Goal: Task Accomplishment & Management: Use online tool/utility

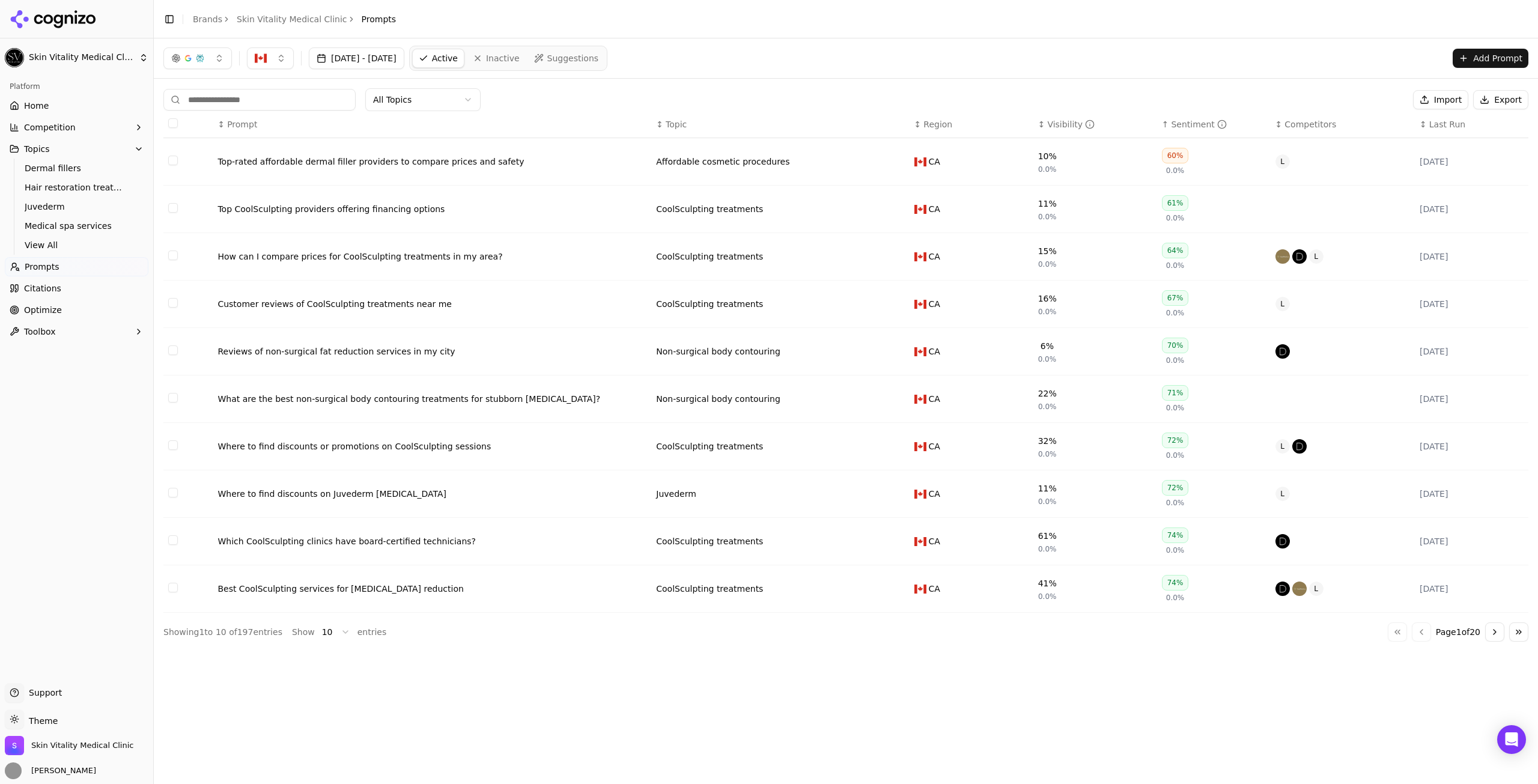
click at [1491, 633] on button "Go to next page" at bounding box center [1495, 632] width 20 height 20
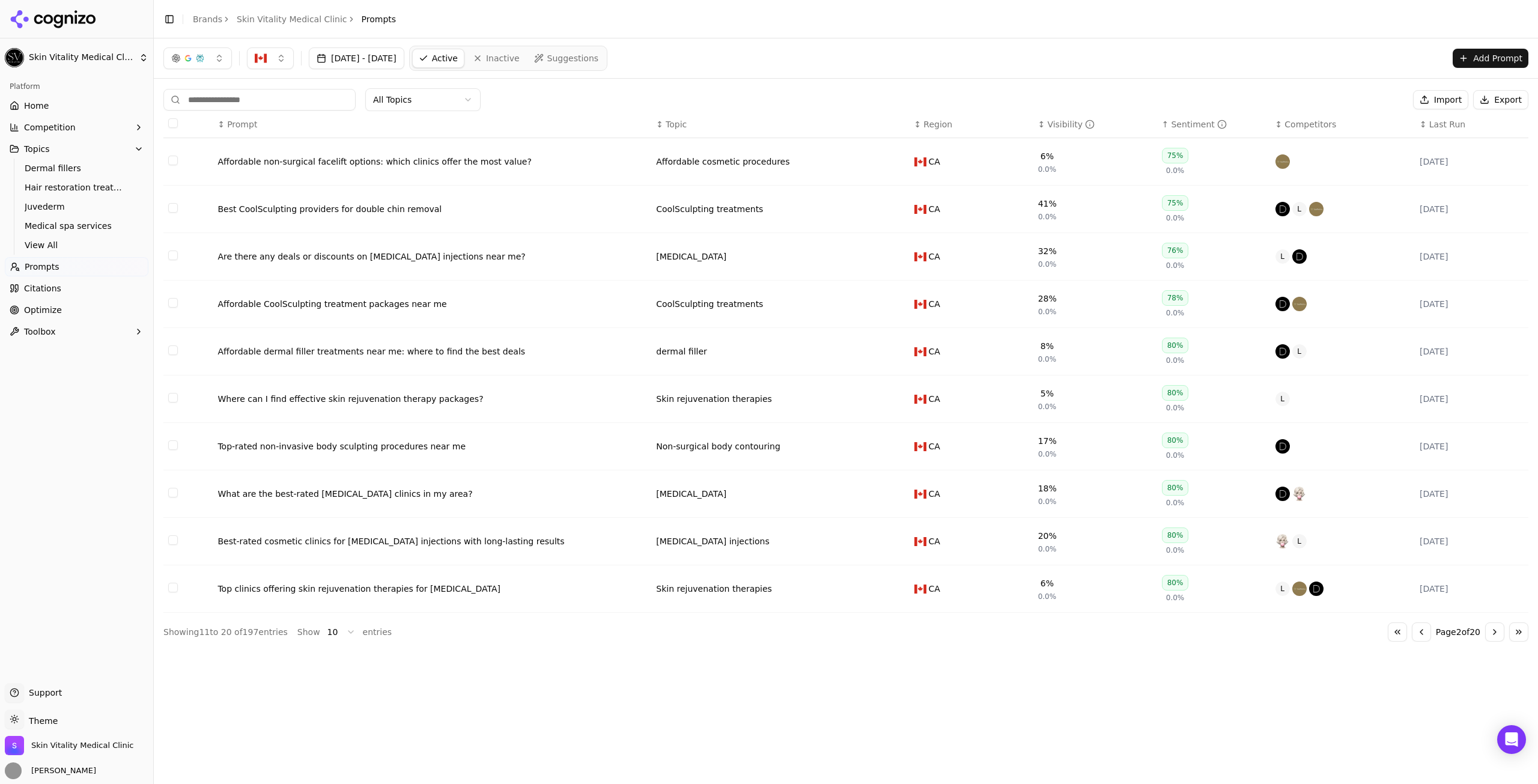
click at [1494, 634] on button "Go to next page" at bounding box center [1495, 632] width 20 height 20
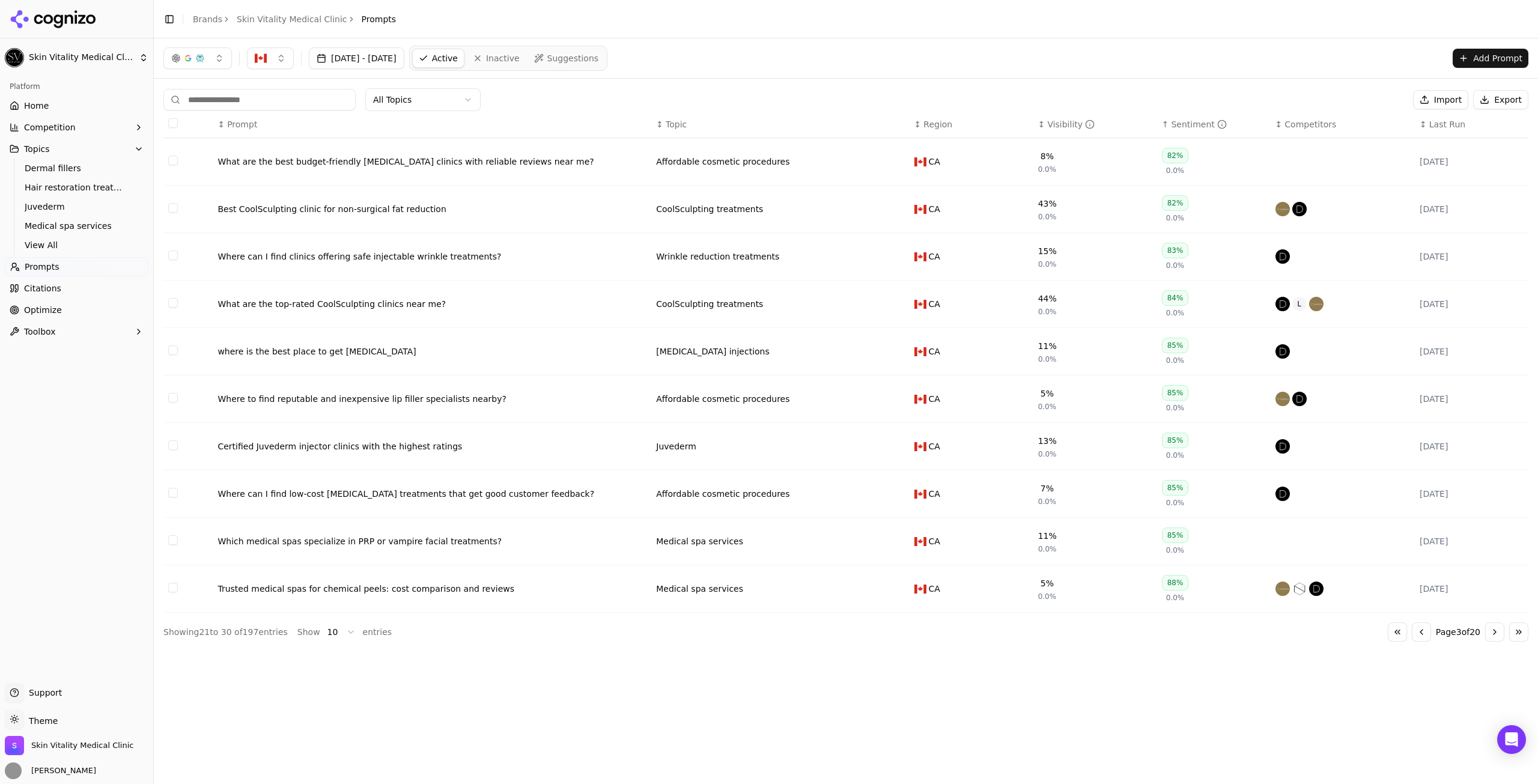
click at [1494, 50] on button "Add Prompt" at bounding box center [1490, 58] width 76 height 20
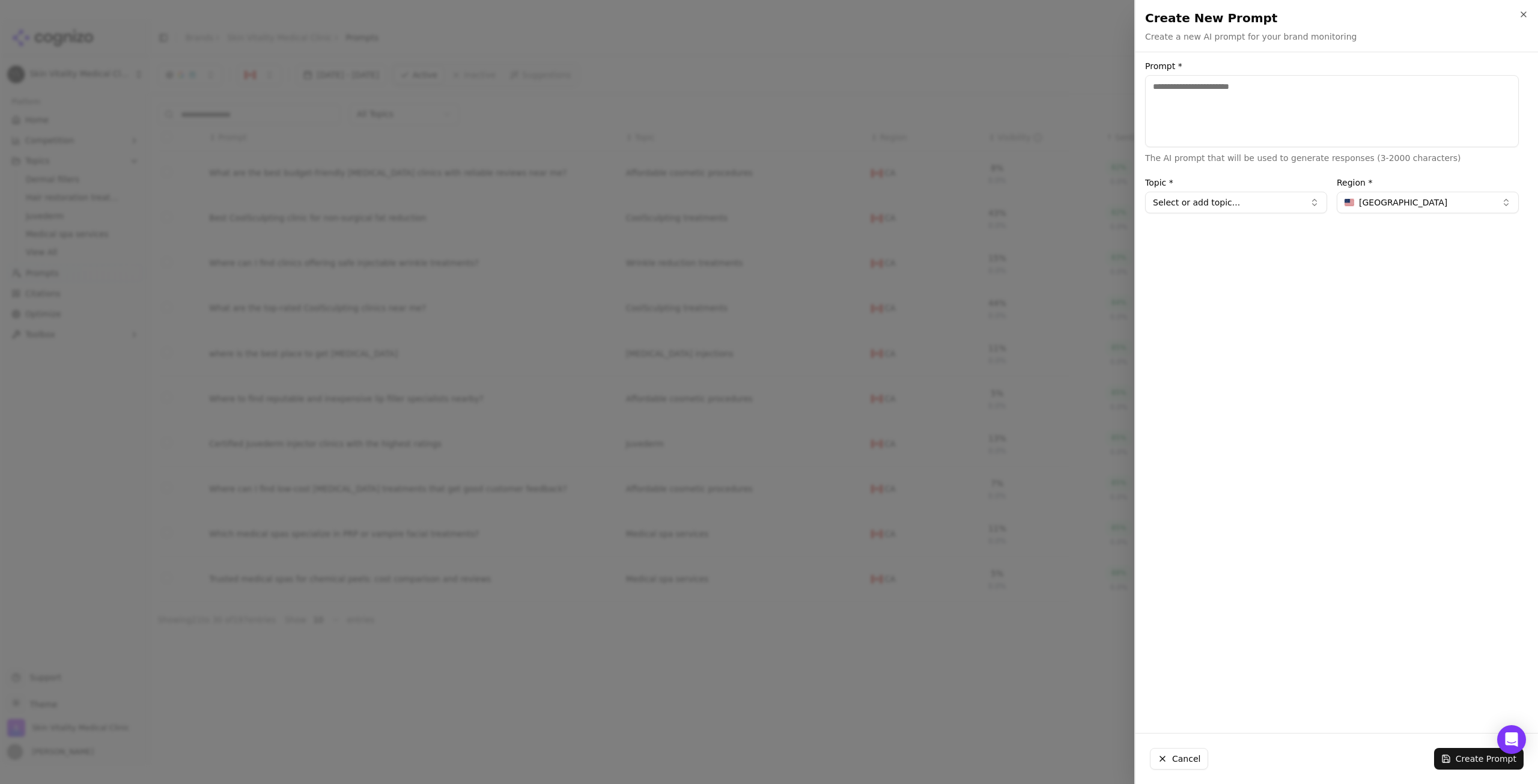
click at [1233, 115] on textarea "Prompt *" at bounding box center [1332, 110] width 374 height 72
type textarea "**********"
click at [1274, 197] on button "Select or add topic..." at bounding box center [1236, 203] width 182 height 22
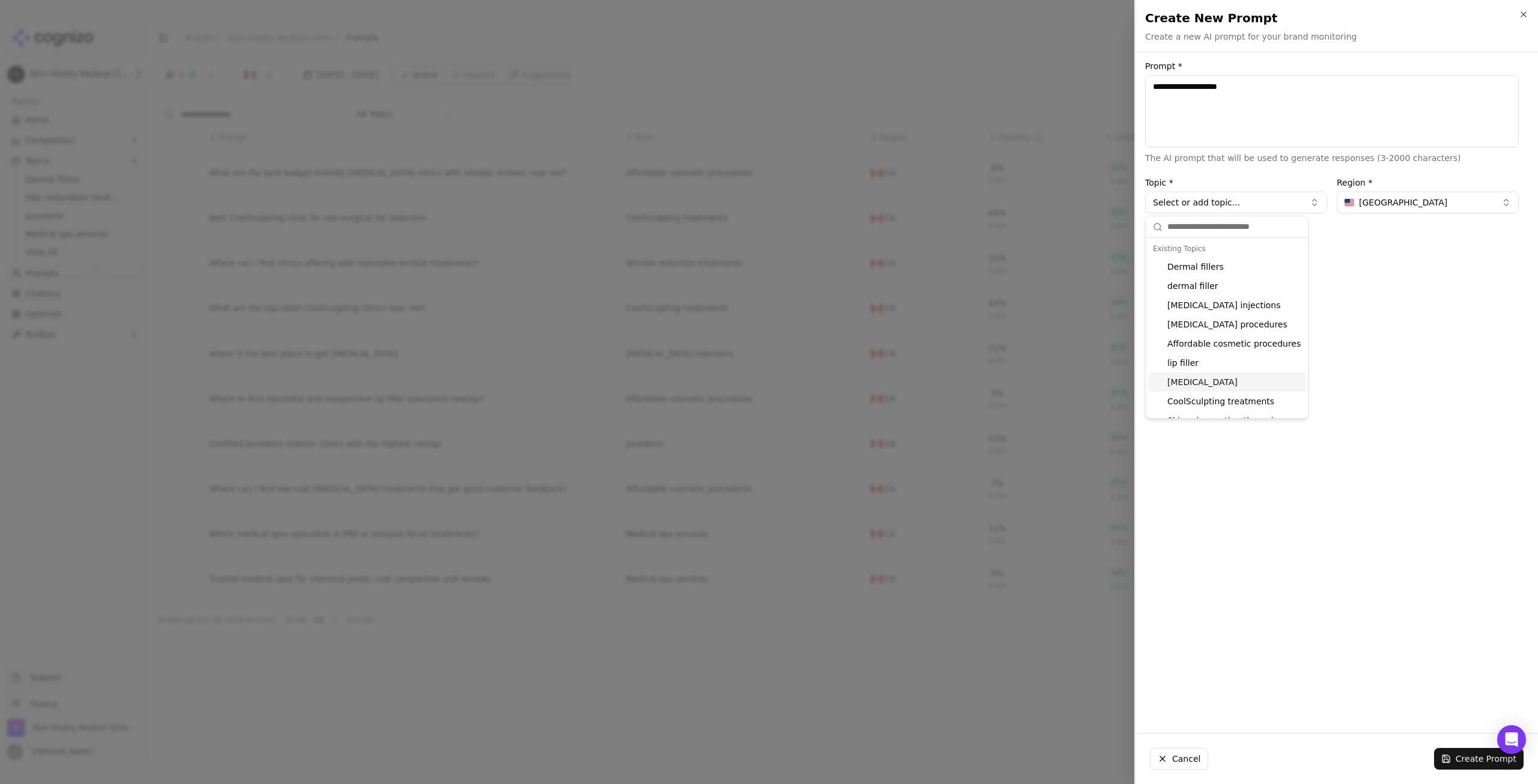
click at [1196, 379] on div "[MEDICAL_DATA]" at bounding box center [1227, 383] width 157 height 20
type input "*****"
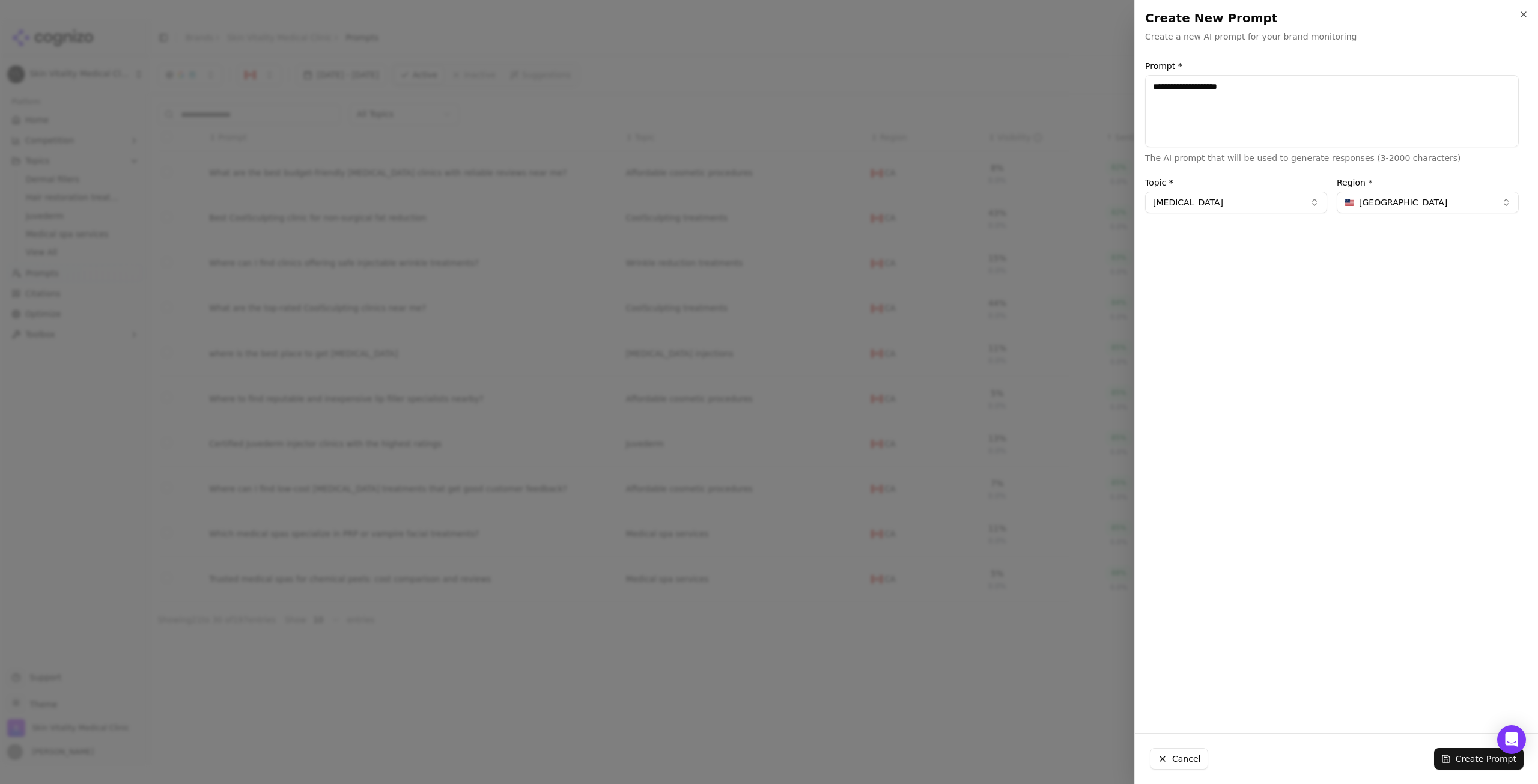
click at [1518, 205] on button "[GEOGRAPHIC_DATA]" at bounding box center [1427, 203] width 182 height 22
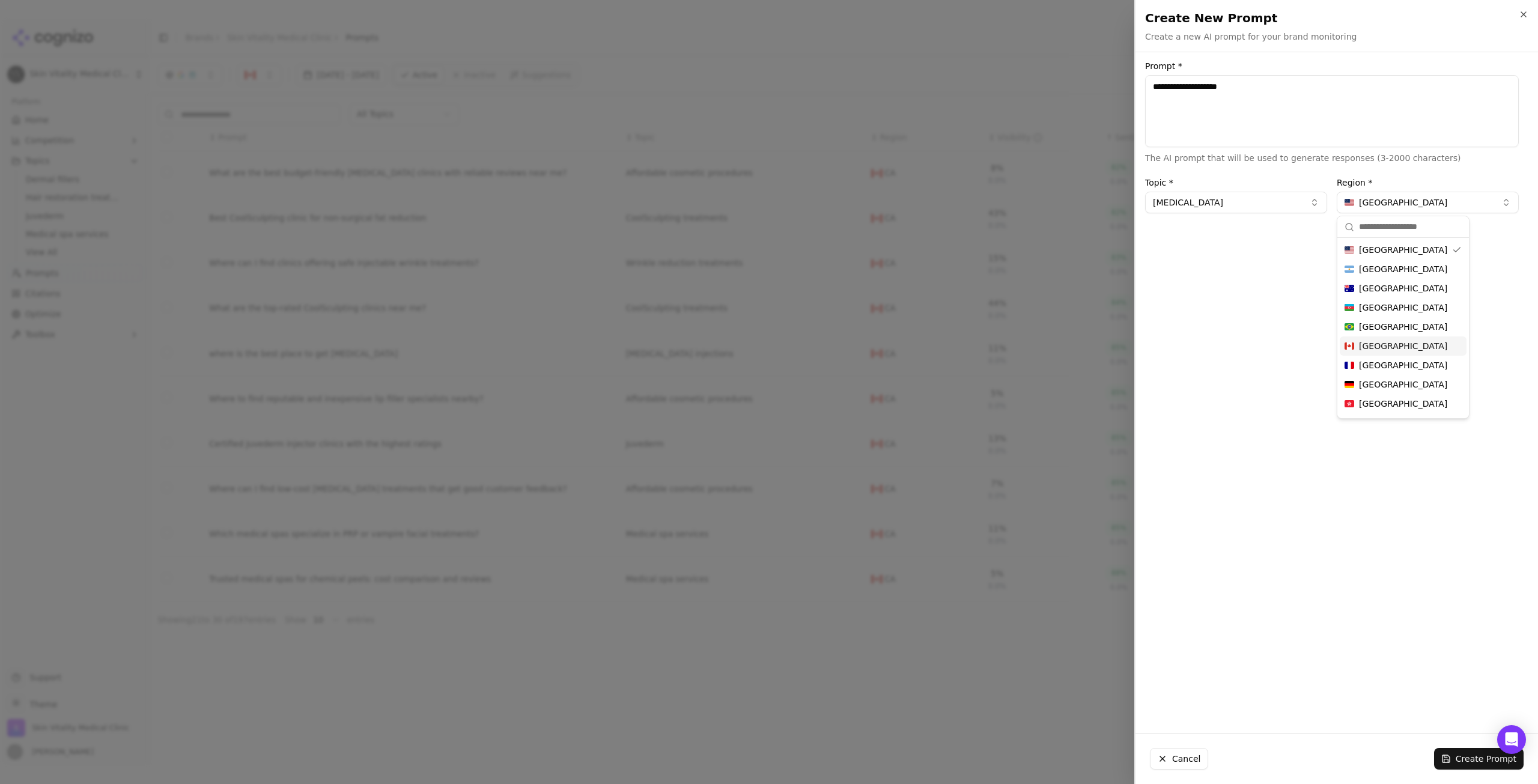
click at [1390, 344] on div "[GEOGRAPHIC_DATA]" at bounding box center [1402, 346] width 127 height 20
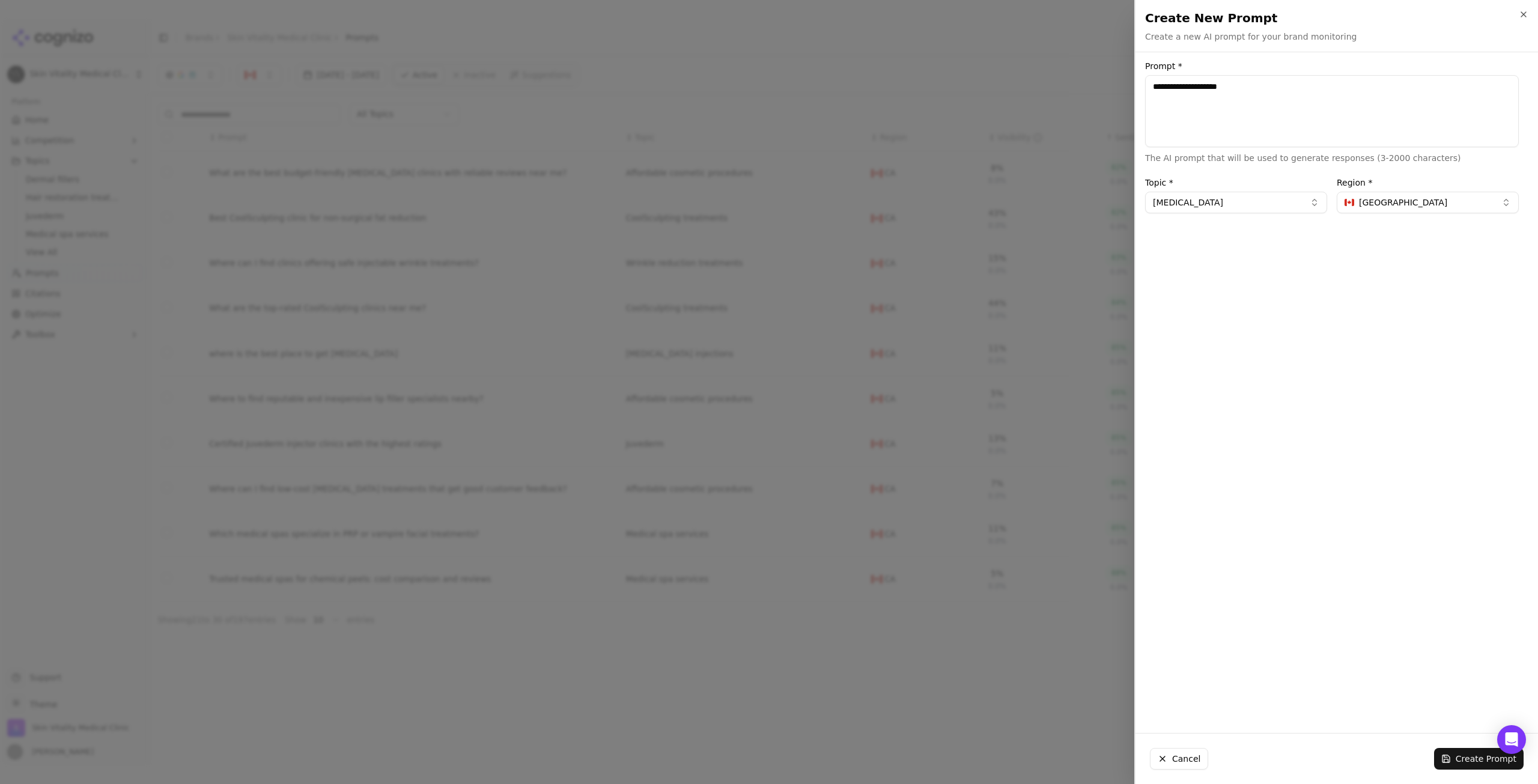
click at [1437, 759] on div "Cancel Create Prompt" at bounding box center [1336, 757] width 402 height 50
click at [1448, 755] on button "Create Prompt" at bounding box center [1478, 758] width 90 height 22
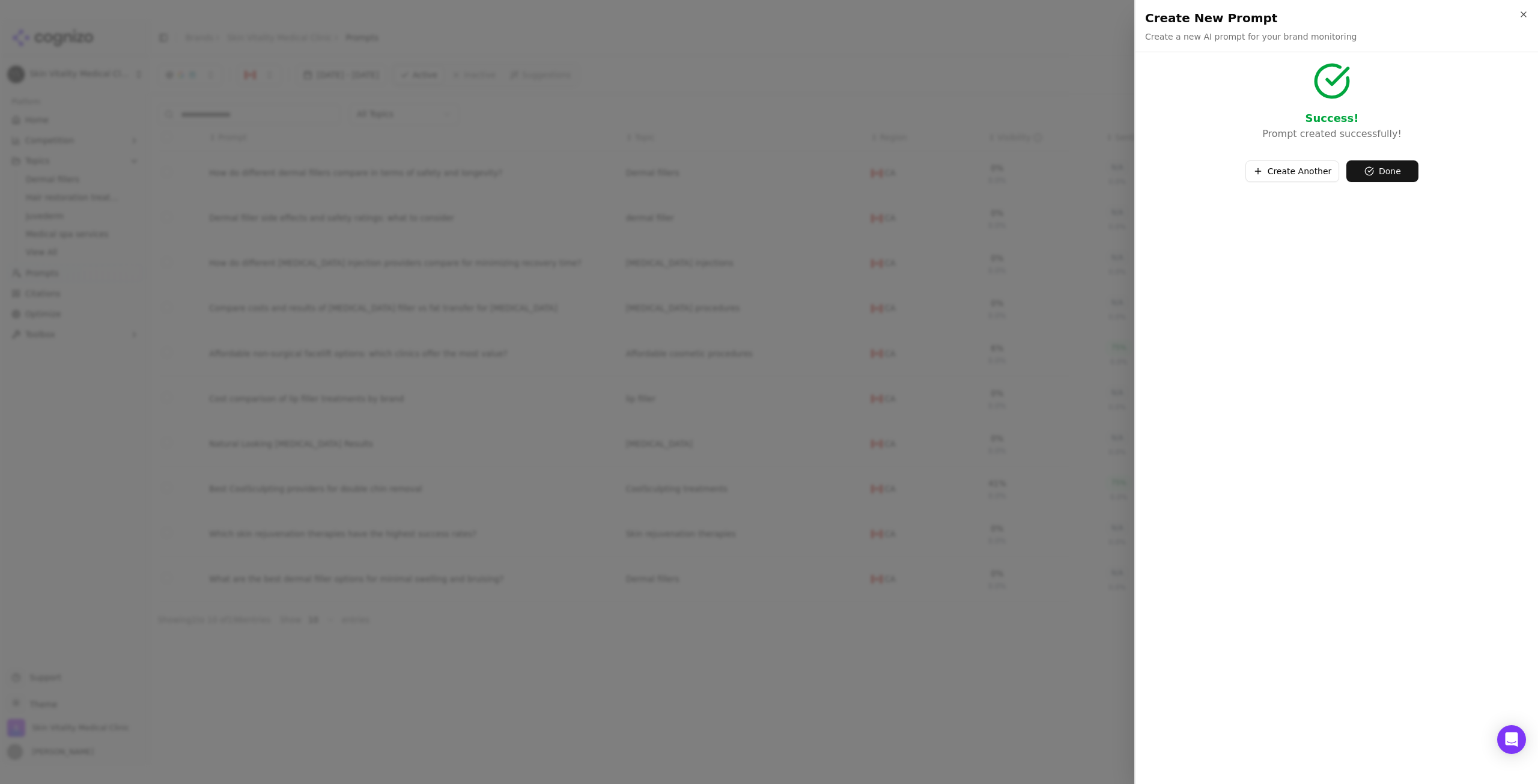
click at [1327, 176] on button "Create Another" at bounding box center [1293, 171] width 94 height 22
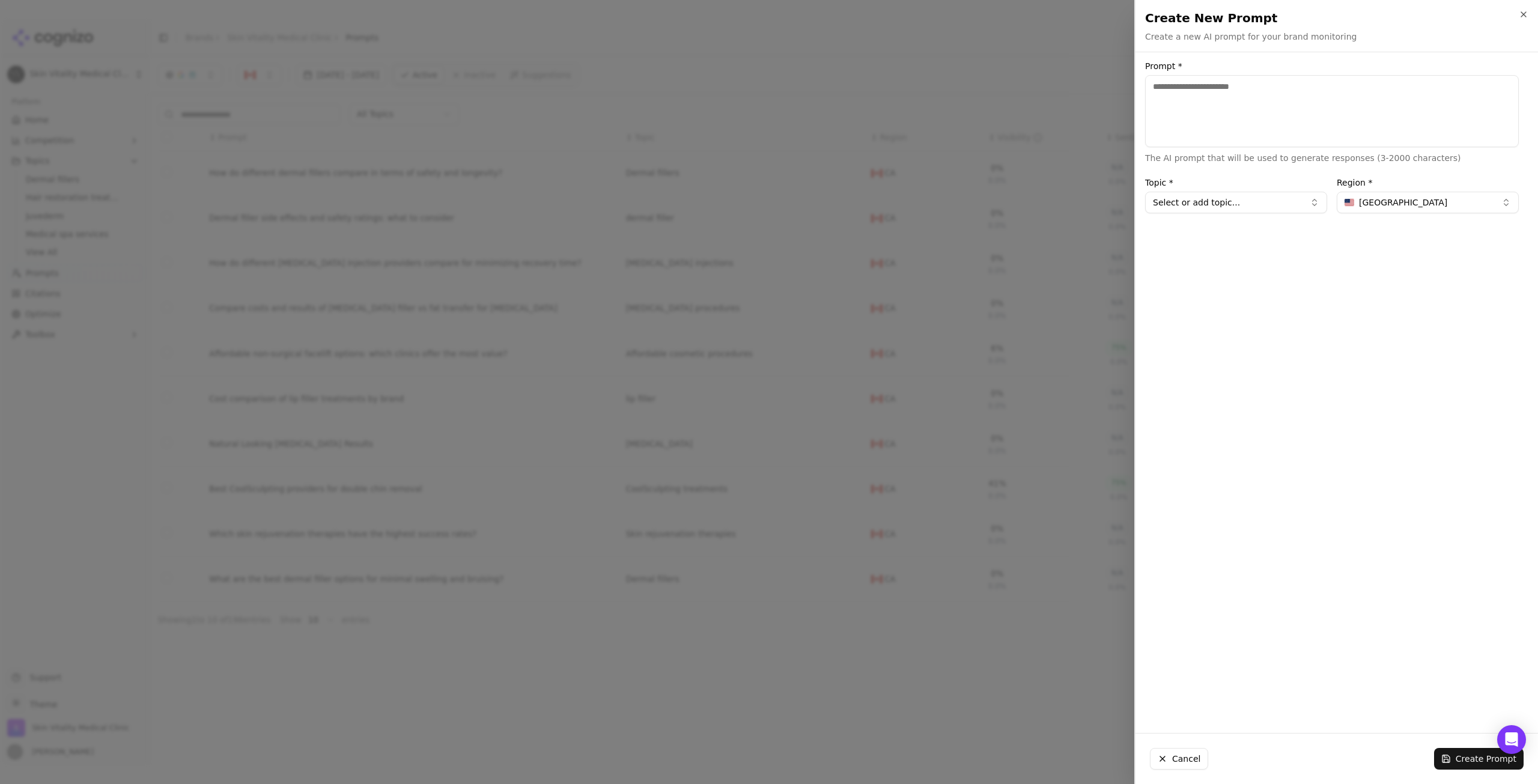
click at [1247, 113] on textarea "Prompt *" at bounding box center [1332, 110] width 374 height 72
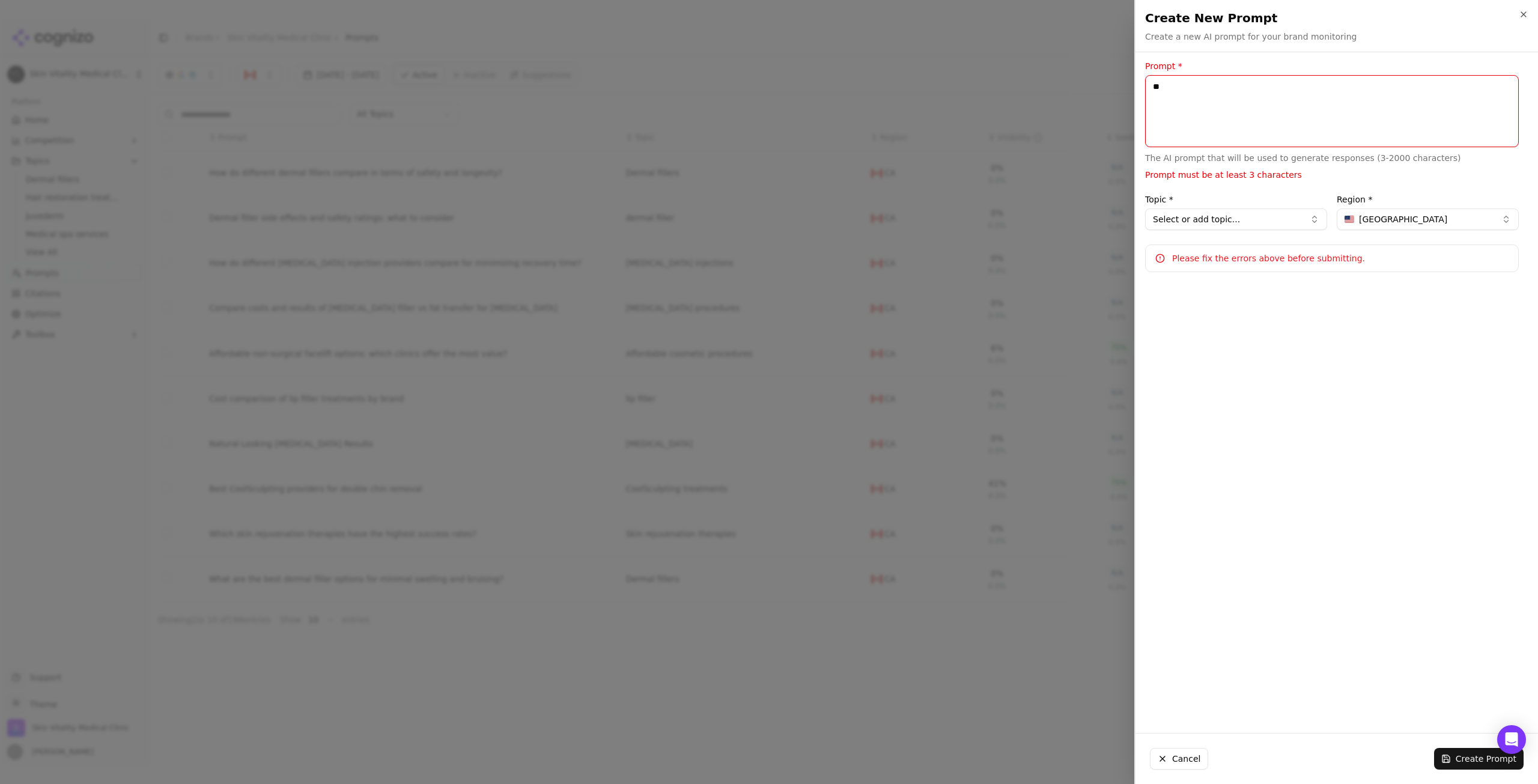
type textarea "*"
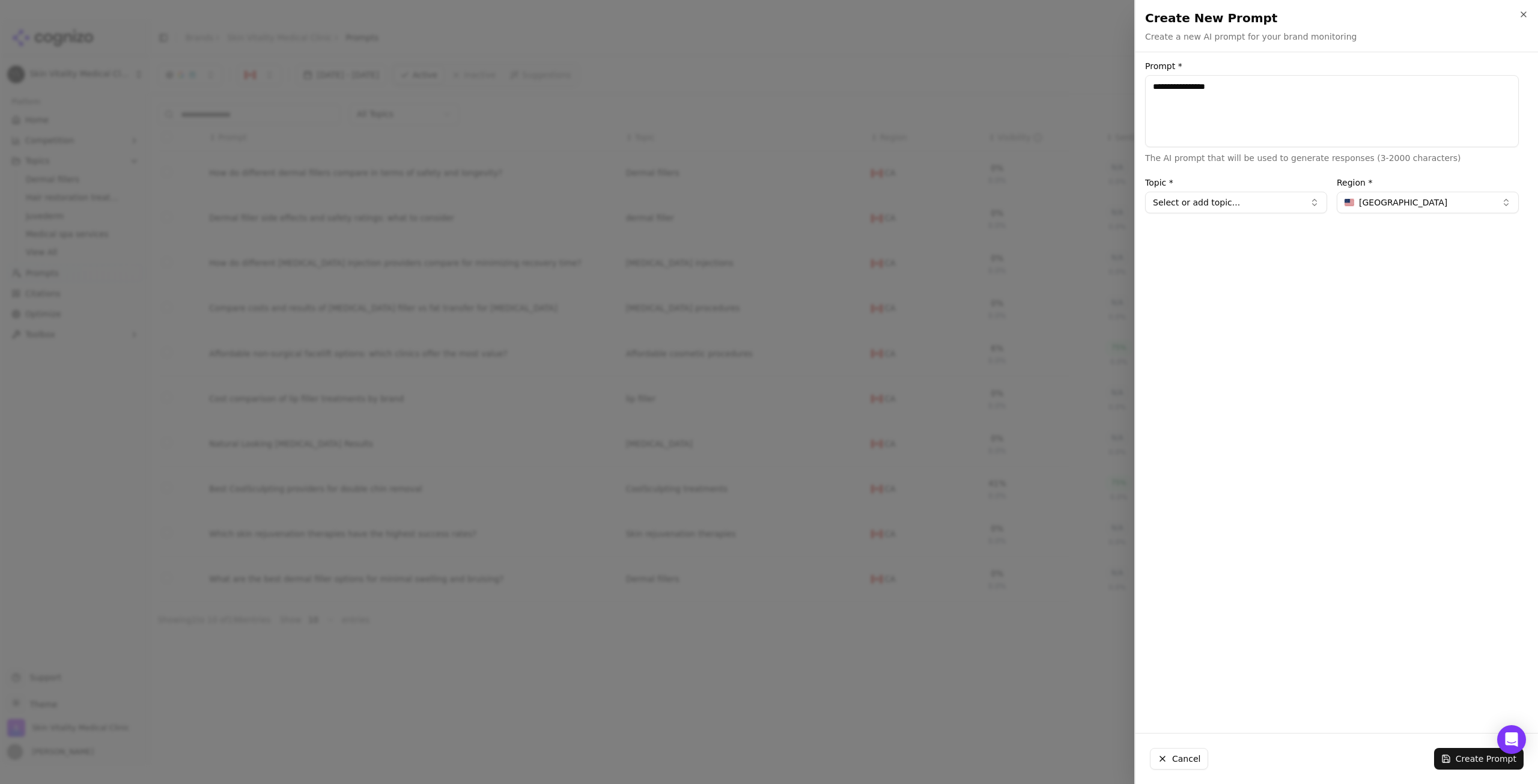
click at [1192, 93] on textarea "**********" at bounding box center [1332, 110] width 374 height 72
type textarea "**********"
click at [1326, 207] on button "Select or add topic..." at bounding box center [1236, 203] width 182 height 22
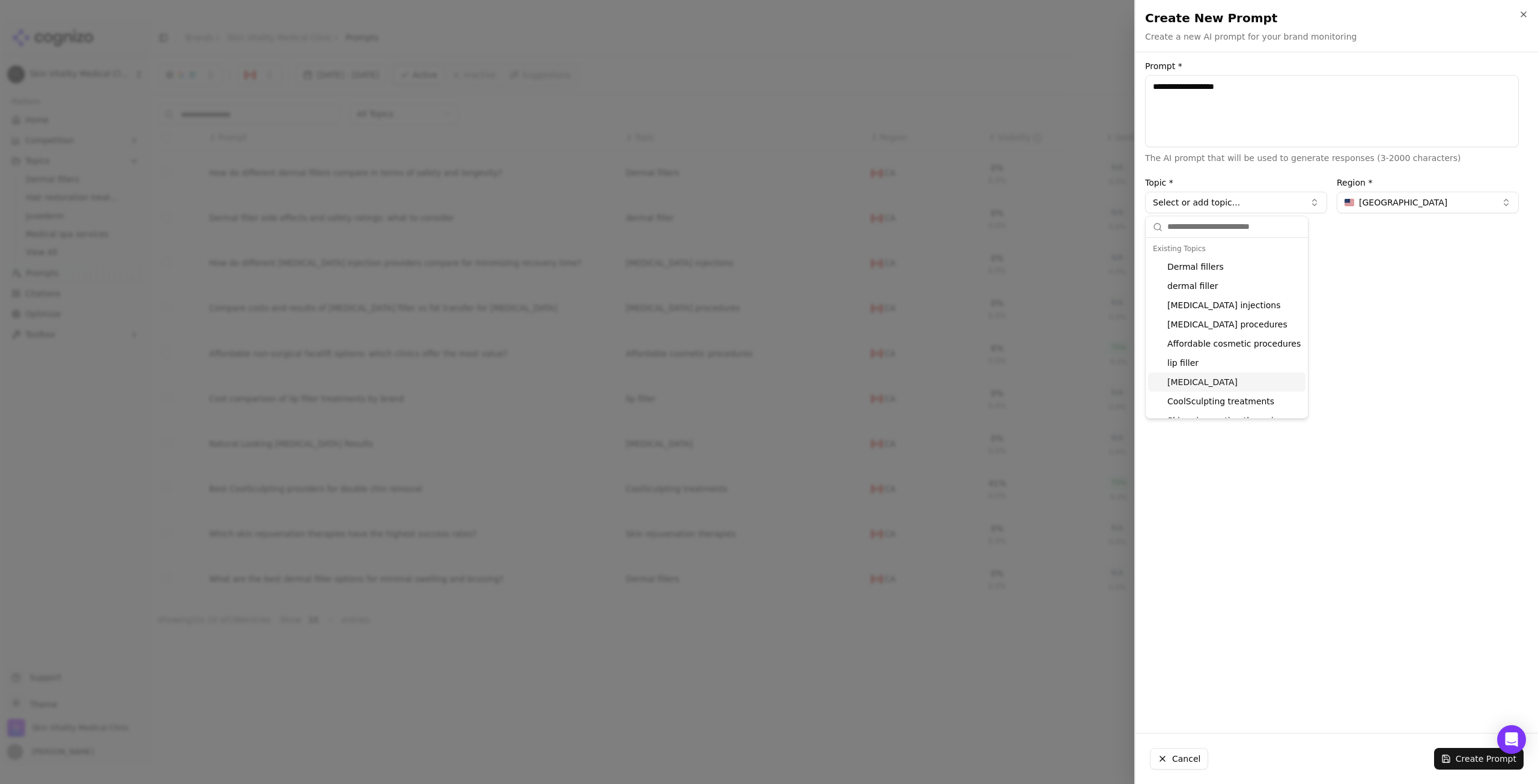
click at [1235, 385] on div "[MEDICAL_DATA]" at bounding box center [1227, 383] width 157 height 20
type input "*****"
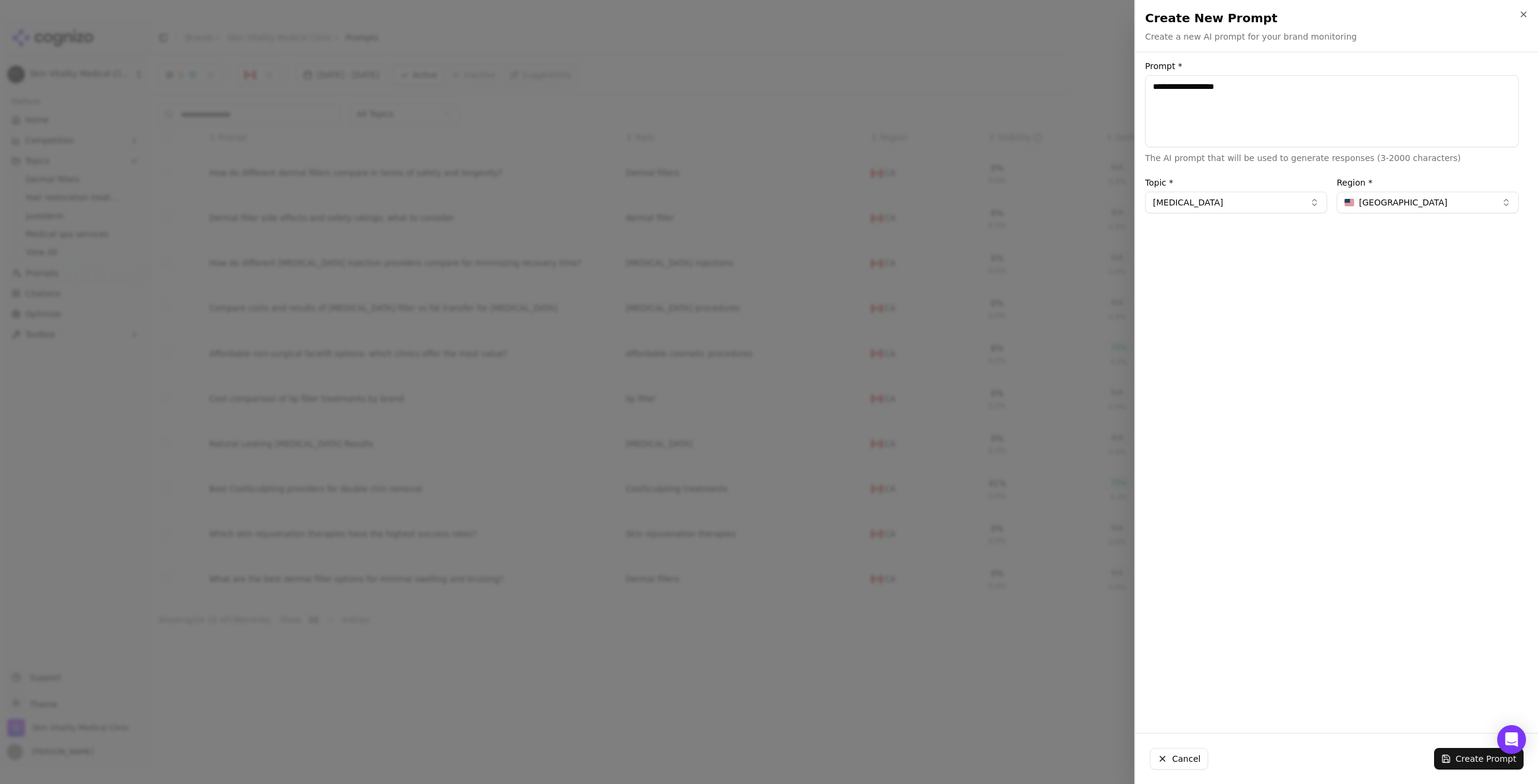
click at [1507, 196] on button "[GEOGRAPHIC_DATA]" at bounding box center [1427, 203] width 182 height 22
type input "***"
click at [1392, 256] on div "[GEOGRAPHIC_DATA]" at bounding box center [1402, 250] width 127 height 20
click at [1466, 765] on button "Create Prompt" at bounding box center [1478, 758] width 90 height 22
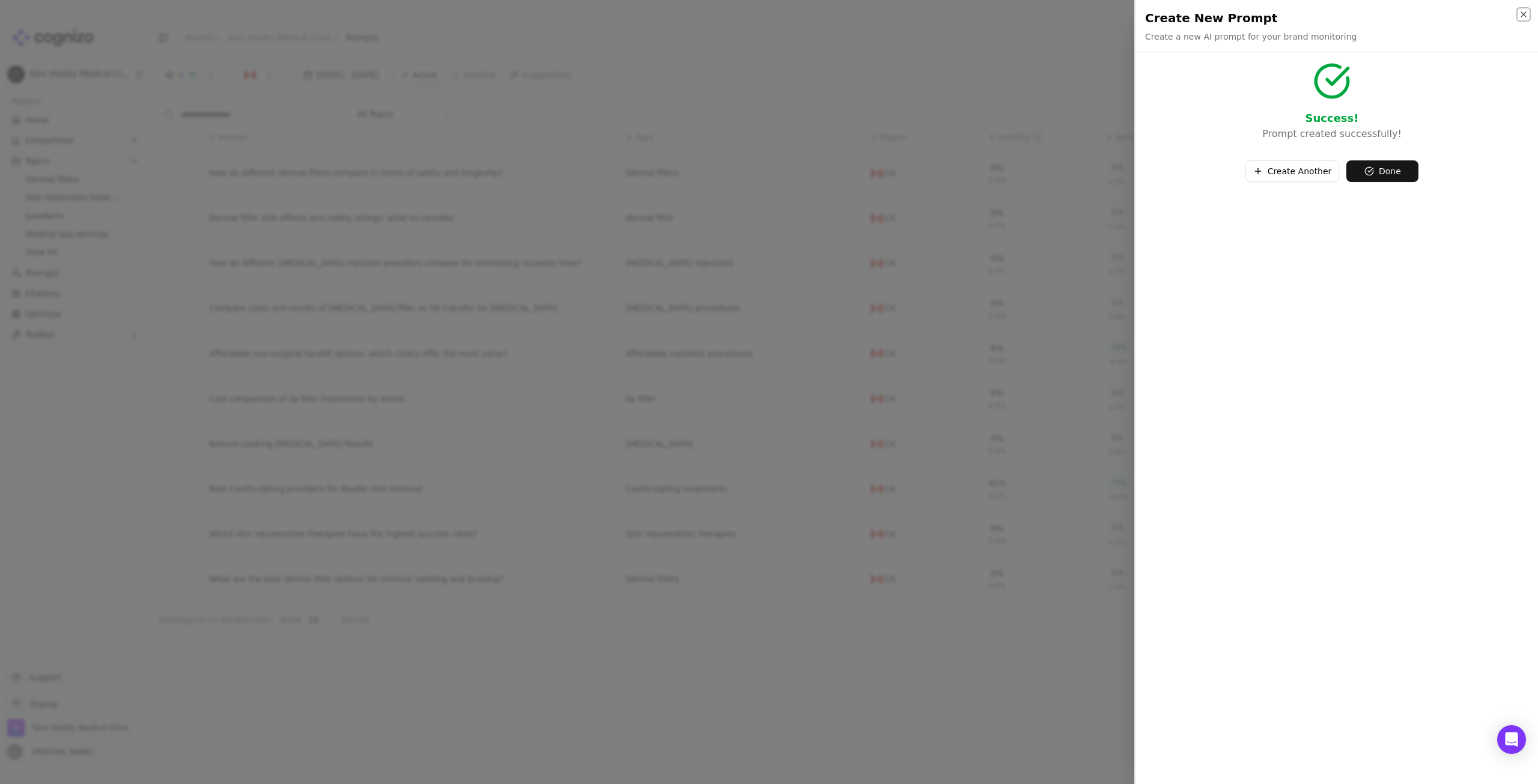
click at [1526, 10] on icon "button" at bounding box center [1523, 15] width 10 height 10
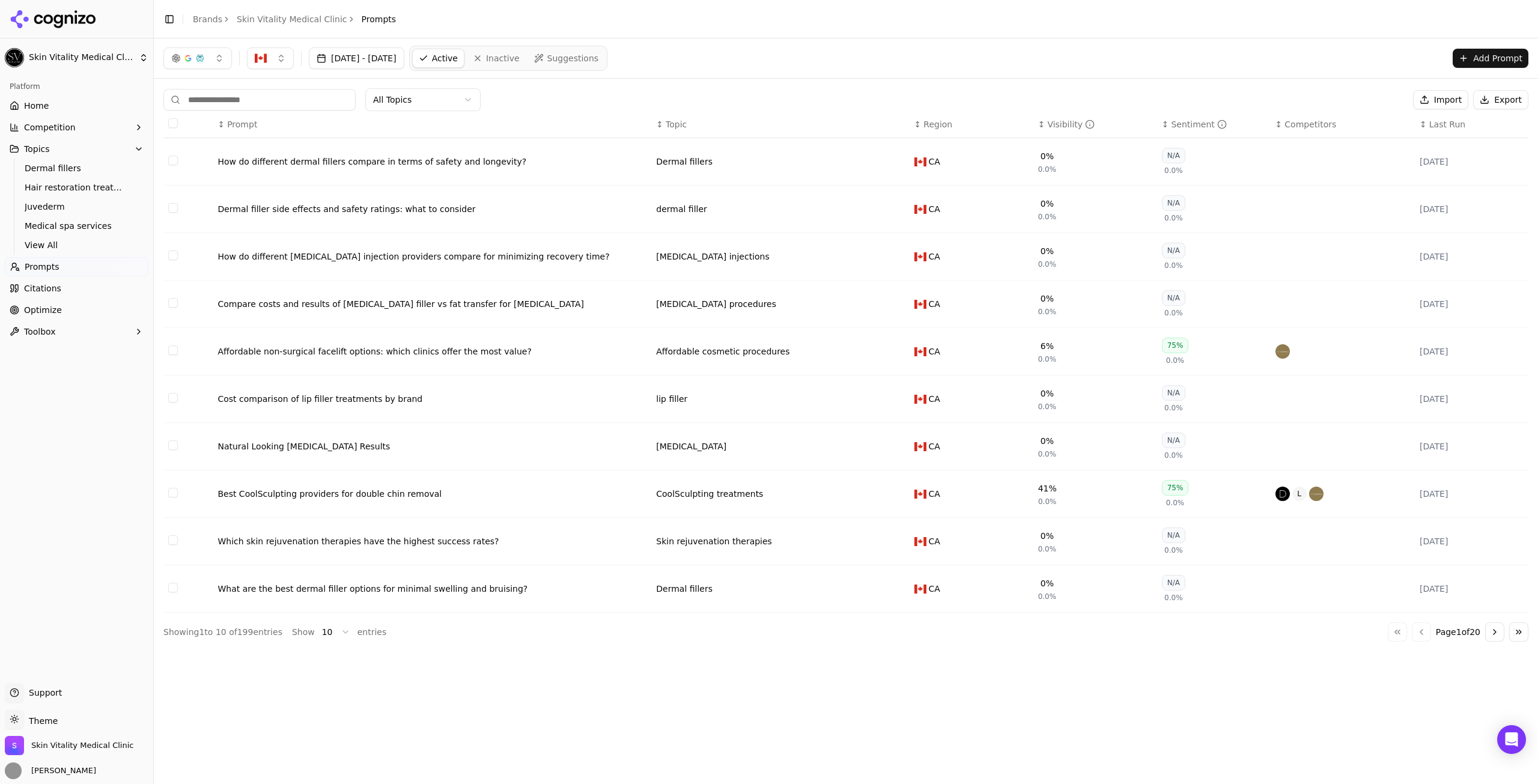
click at [419, 94] on html "Skin Vitality Medical Clinic Platform Home Competition Topics Dermal fillers Ha…" at bounding box center [769, 392] width 1538 height 784
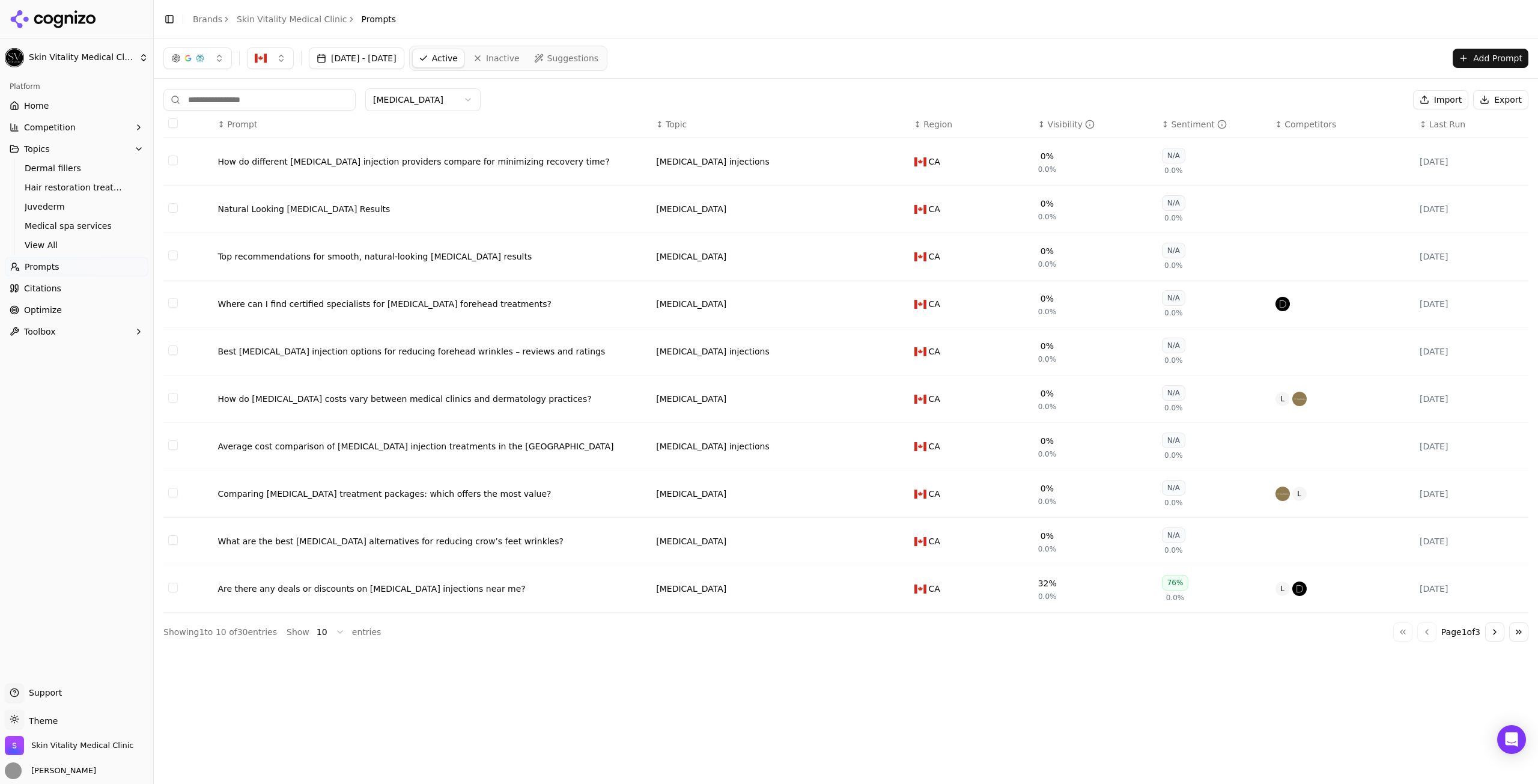
click at [230, 100] on input at bounding box center [259, 99] width 192 height 22
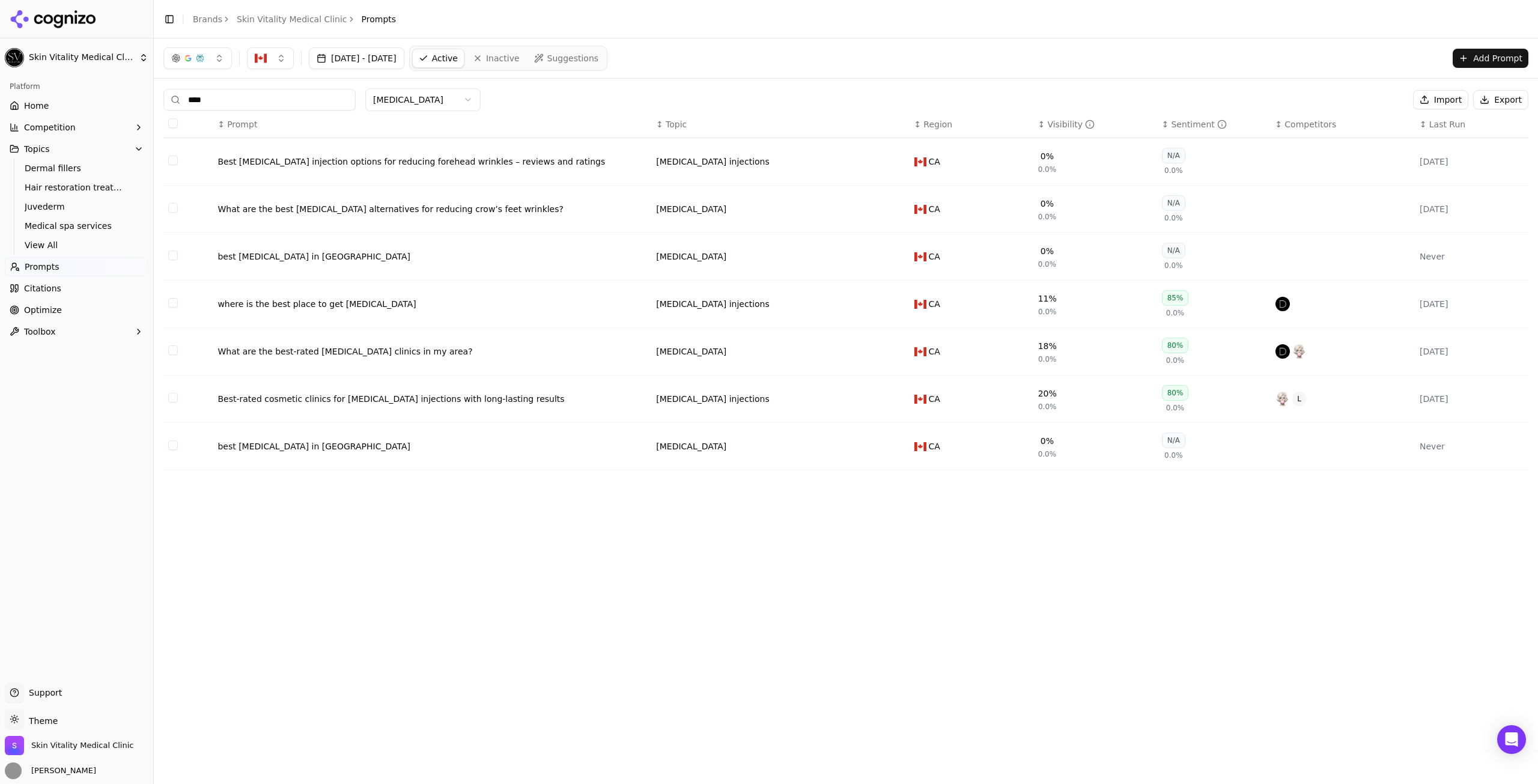
type input "****"
drag, startPoint x: 1072, startPoint y: 301, endPoint x: 1032, endPoint y: 305, distance: 40.2
click at [1033, 305] on td "11% 0.0%" at bounding box center [1095, 304] width 124 height 47
click at [256, 306] on div "where is the best place to get [MEDICAL_DATA]" at bounding box center [432, 304] width 429 height 12
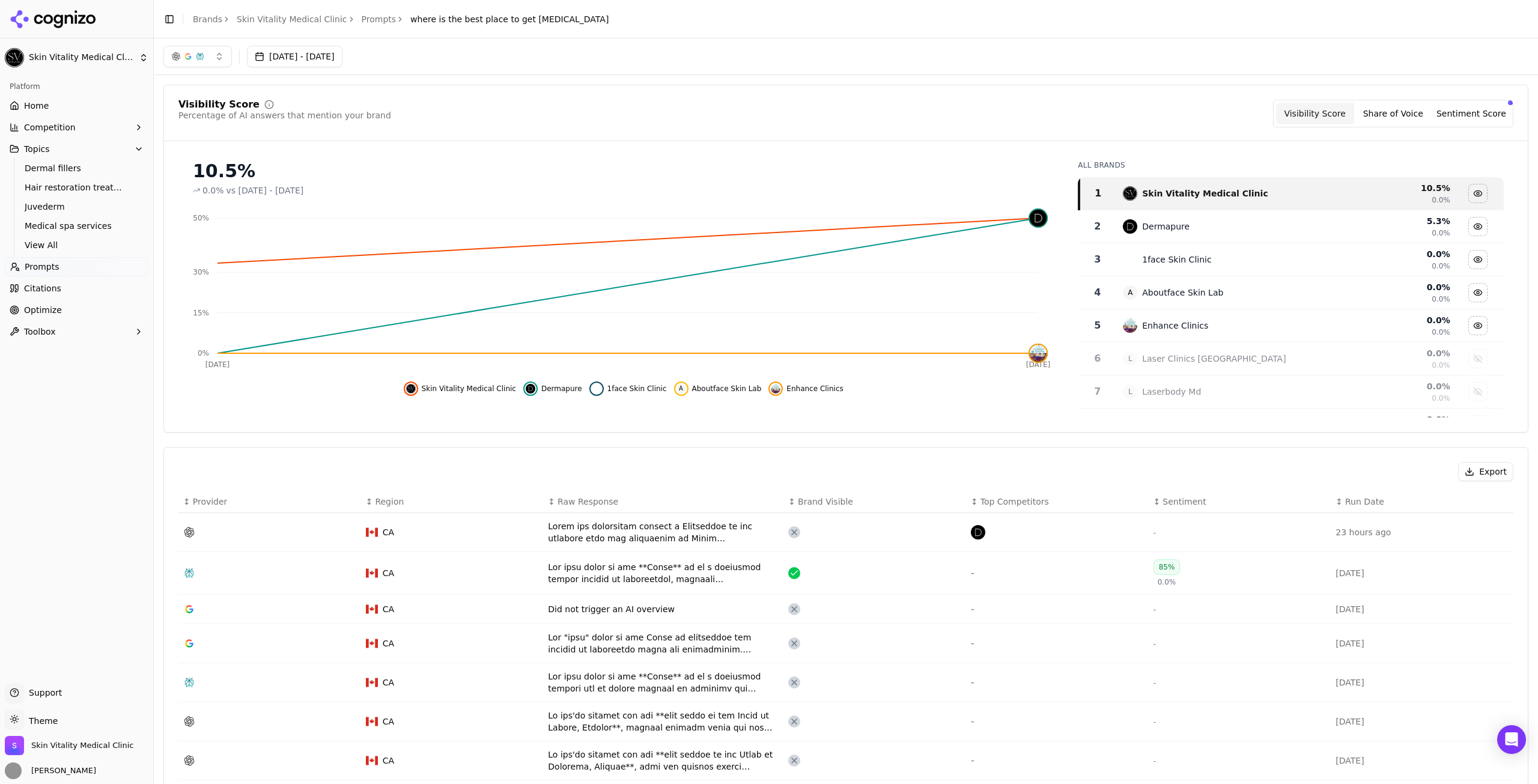
click at [342, 58] on button "[DATE] - [DATE]" at bounding box center [294, 56] width 95 height 22
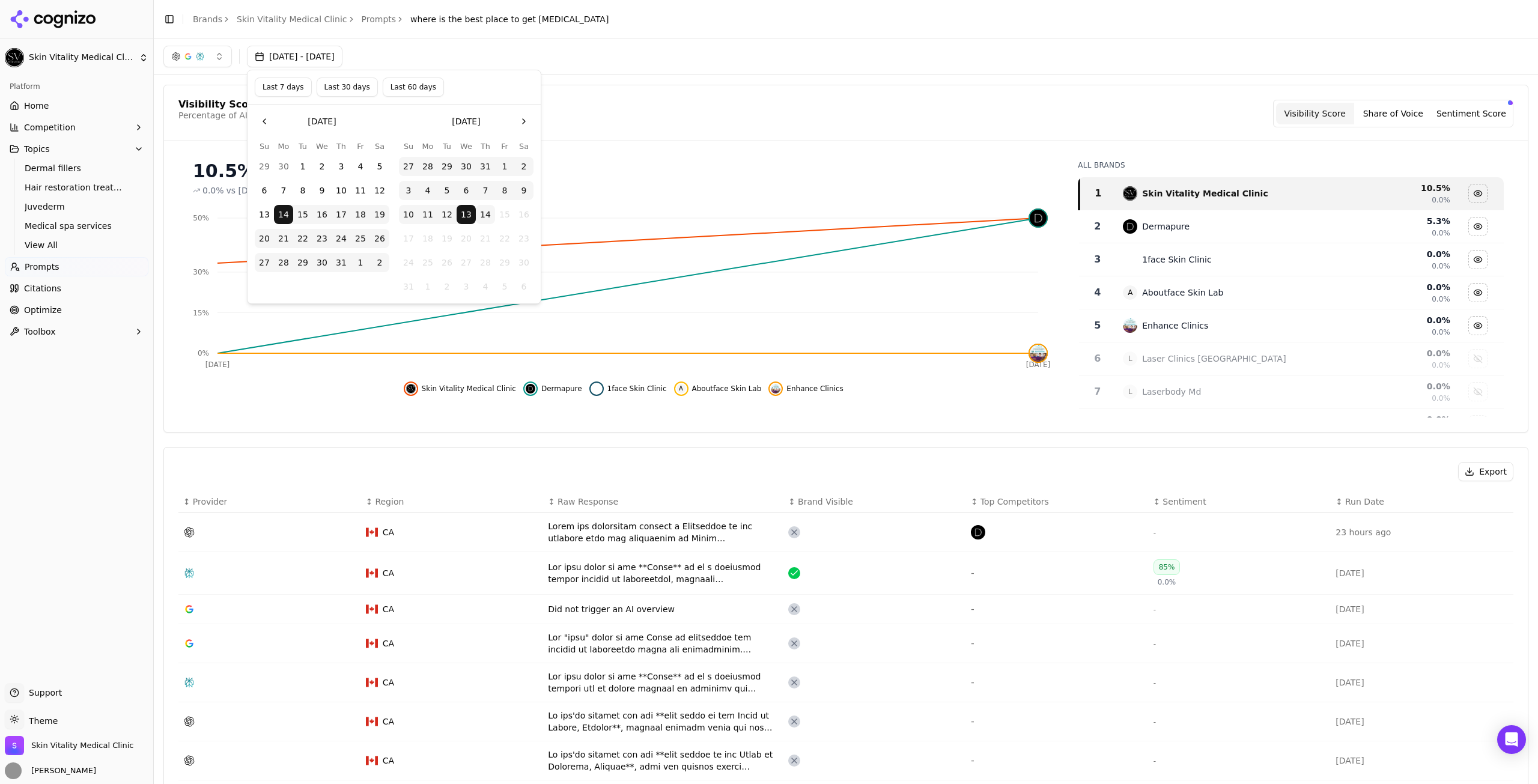
click at [286, 84] on button "Last 7 days" at bounding box center [283, 88] width 57 height 20
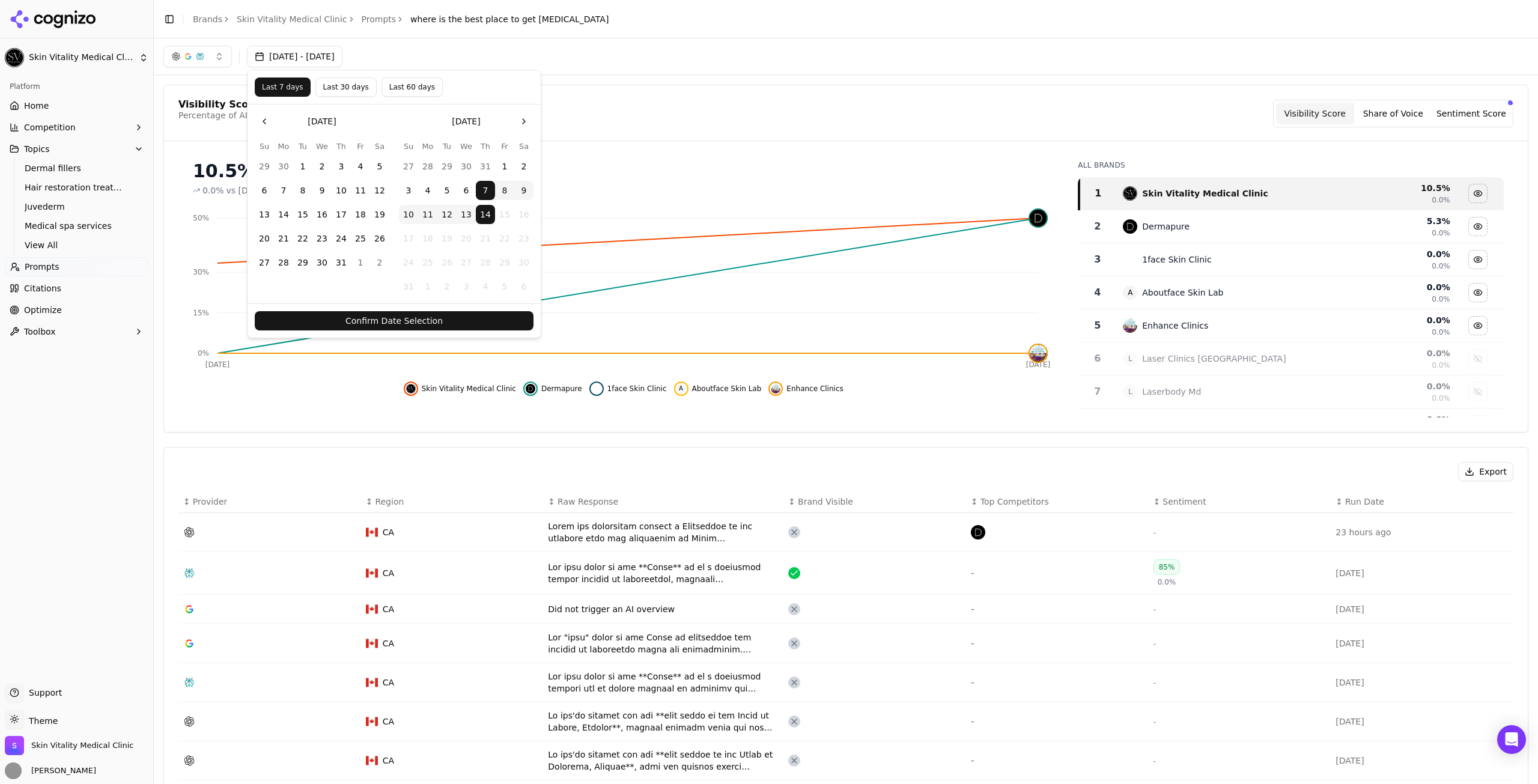
click at [468, 319] on button "Confirm Date Selection" at bounding box center [394, 321] width 278 height 20
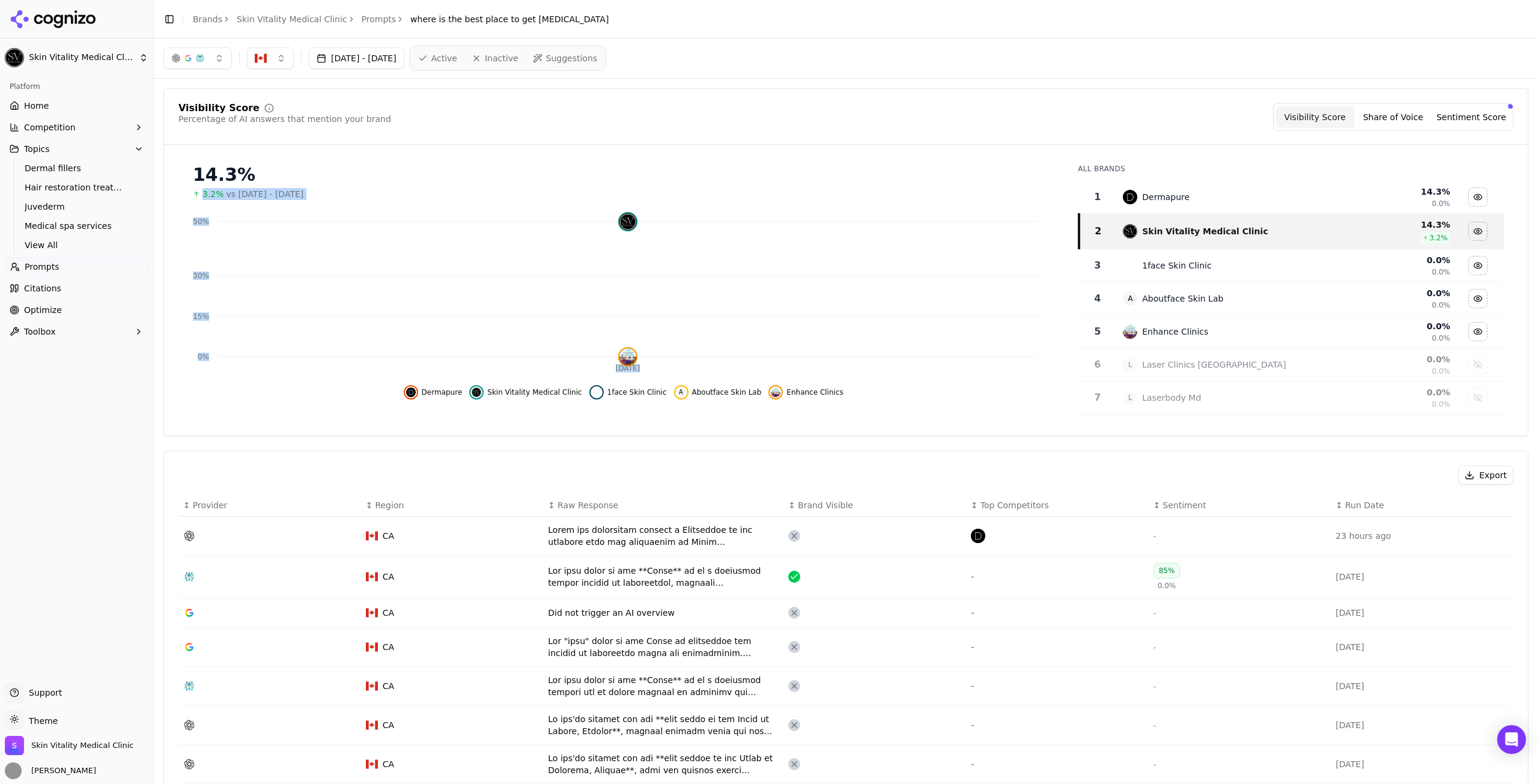
drag, startPoint x: 198, startPoint y: 194, endPoint x: 214, endPoint y: 200, distance: 17.1
click at [214, 200] on div "14.3% 3.2% vs [DATE] - [DATE] Aug 12 0% 15% 30% 50% A Dermapure Skin Vitality M…" at bounding box center [623, 276] width 890 height 245
click at [203, 181] on div "14.3%" at bounding box center [623, 175] width 861 height 22
